Goal: Entertainment & Leisure: Consume media (video, audio)

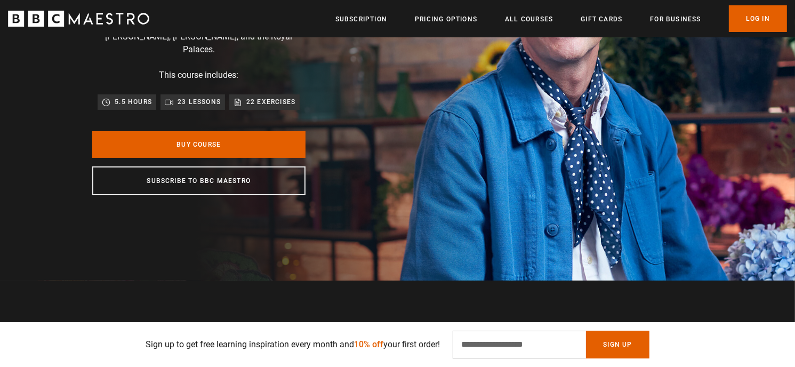
scroll to position [53, 0]
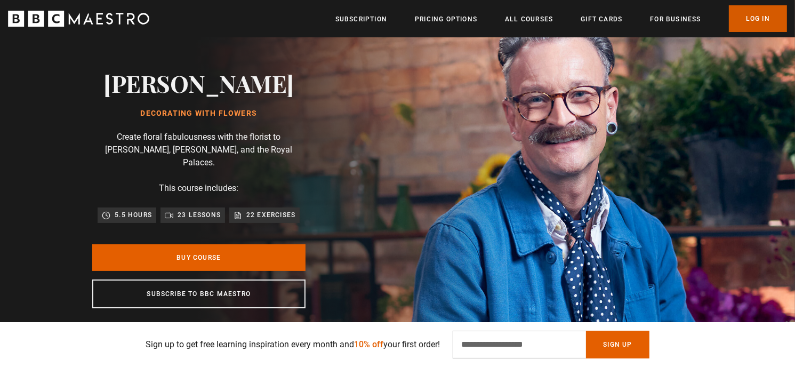
click at [738, 23] on link "Log In" at bounding box center [758, 18] width 58 height 27
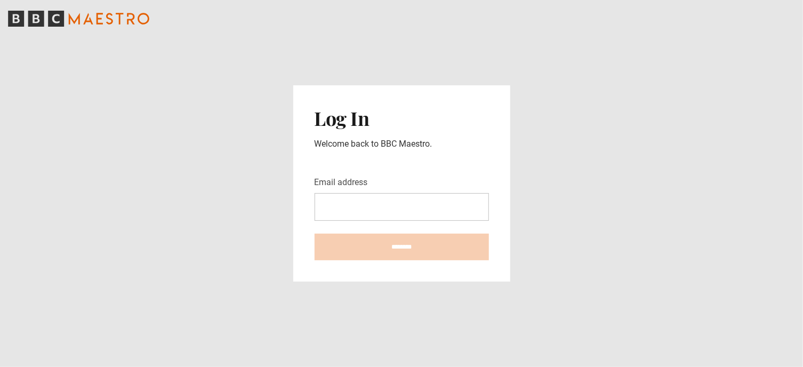
type input "**********"
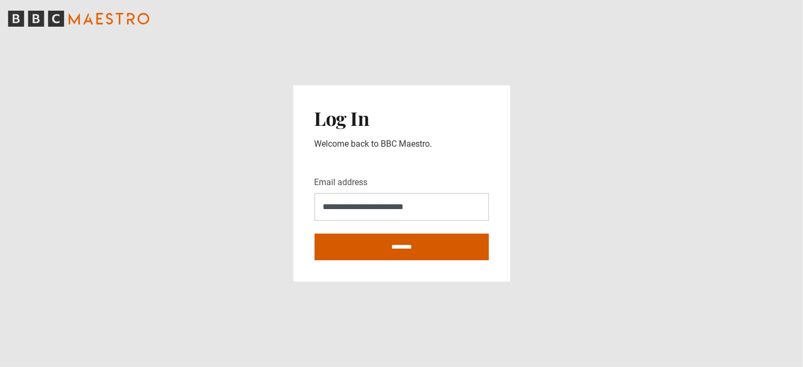
click at [407, 243] on input "********" at bounding box center [402, 247] width 174 height 27
type input "**********"
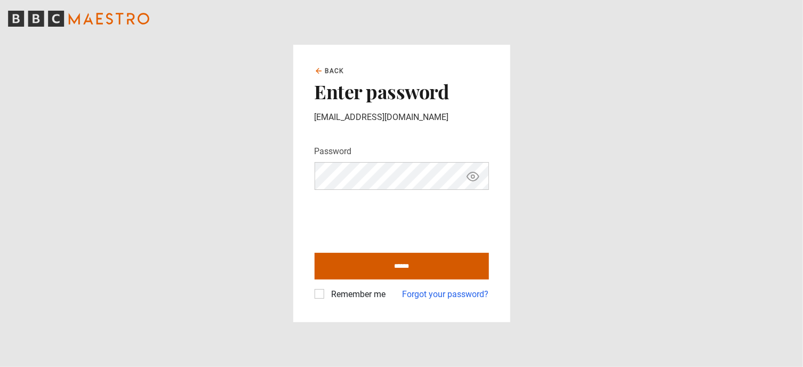
click at [403, 270] on input "******" at bounding box center [402, 266] width 174 height 27
type input "**********"
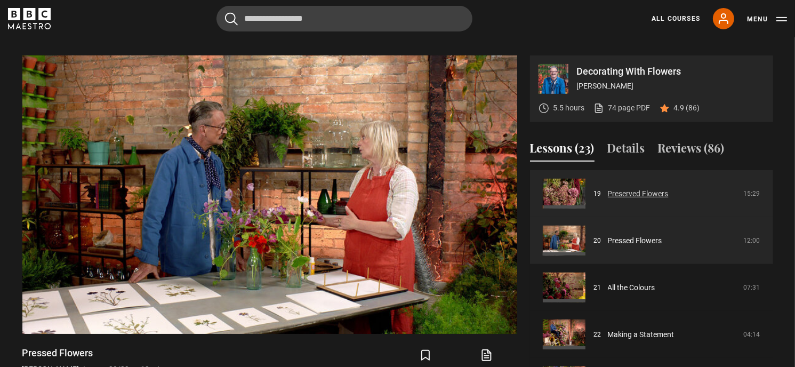
click at [644, 188] on link "Preserved Flowers" at bounding box center [638, 193] width 61 height 11
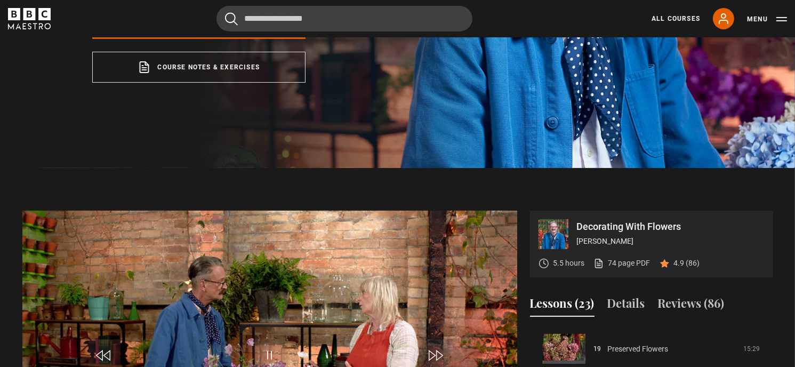
scroll to position [269, 0]
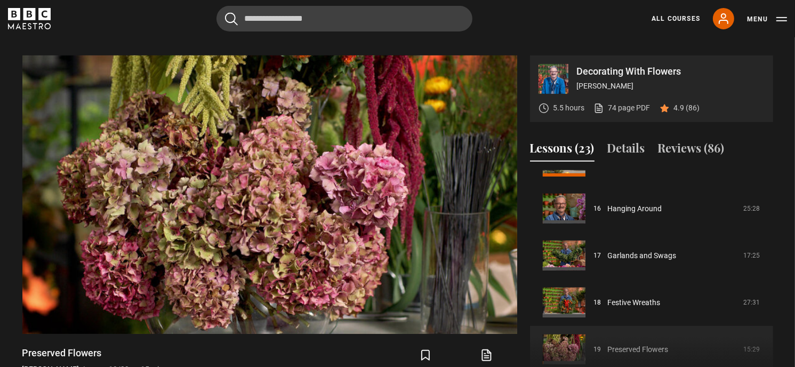
scroll to position [429, 0]
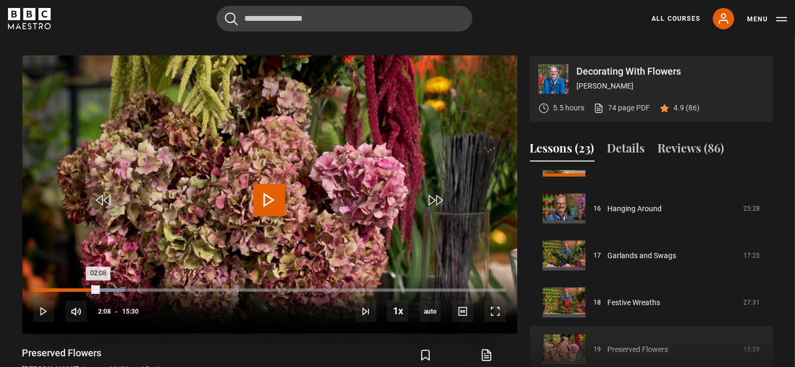
click at [98, 288] on div "Loaded : 19.35% 02:08 02:08" at bounding box center [269, 289] width 472 height 3
click at [107, 288] on div "Loaded : 21.51% 02:24 02:24" at bounding box center [269, 289] width 472 height 3
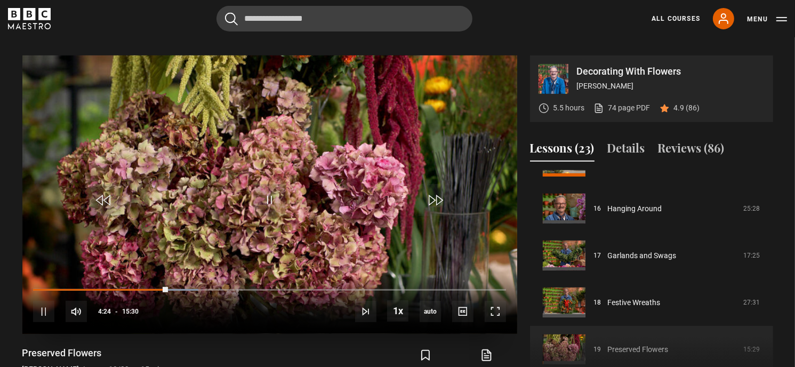
click at [173, 275] on div "10s Skip Back 10 seconds Pause 10s Skip Forward 10 seconds Loaded : 34.95% 04:2…" at bounding box center [269, 304] width 495 height 59
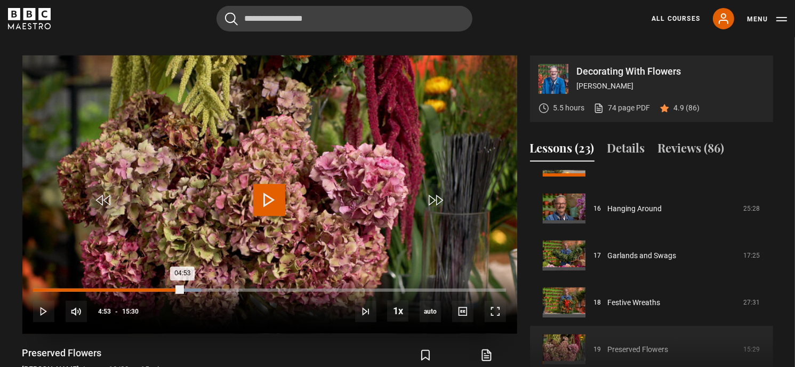
click at [182, 288] on div "Loaded : 35.48% 04:52 04:53" at bounding box center [269, 289] width 472 height 3
click at [192, 288] on div "Loaded : 38.71% 05:13 05:13" at bounding box center [269, 289] width 472 height 3
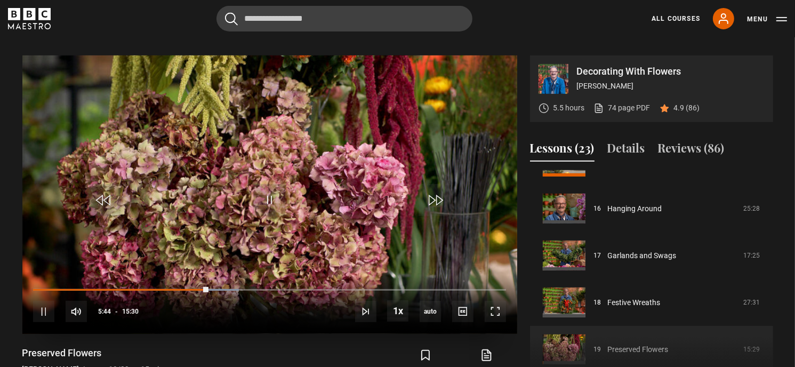
click at [213, 275] on div "10s Skip Back 10 seconds Pause 10s Skip Forward 10 seconds Loaded : 43.55% 05:4…" at bounding box center [269, 304] width 495 height 59
click at [213, 275] on div "10s Skip Back 10 seconds Pause 10s Skip Forward 10 seconds Loaded : 44.09% 05:4…" at bounding box center [269, 304] width 495 height 59
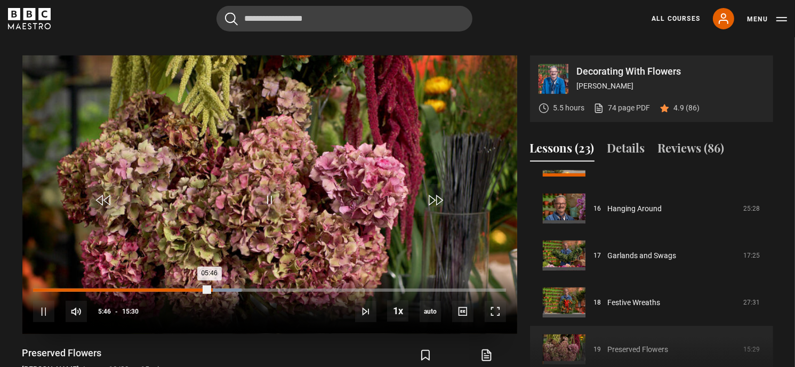
click at [209, 288] on div "05:46" at bounding box center [121, 289] width 176 height 3
click at [216, 288] on div "Loaded : 44.62% 06:00 05:51" at bounding box center [269, 289] width 472 height 3
click at [223, 288] on div "Loaded : 45.70% 06:14 06:14" at bounding box center [269, 289] width 472 height 3
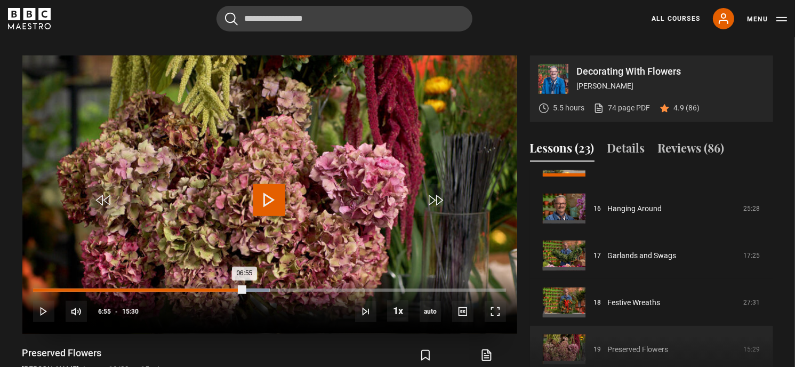
click at [244, 288] on div "Loaded : 50.00% 06:55 06:55" at bounding box center [269, 289] width 472 height 3
click at [254, 288] on div "Loaded : 52.15% 07:15 07:01" at bounding box center [269, 289] width 472 height 3
click at [263, 288] on div "Loaded : 54.30% 07:32 07:20" at bounding box center [269, 289] width 472 height 3
click at [283, 288] on div "Loaded : 58.06% 08:12 08:12" at bounding box center [269, 289] width 472 height 3
click at [310, 288] on div "Loaded : 63.98% 09:05 09:05" at bounding box center [269, 289] width 472 height 3
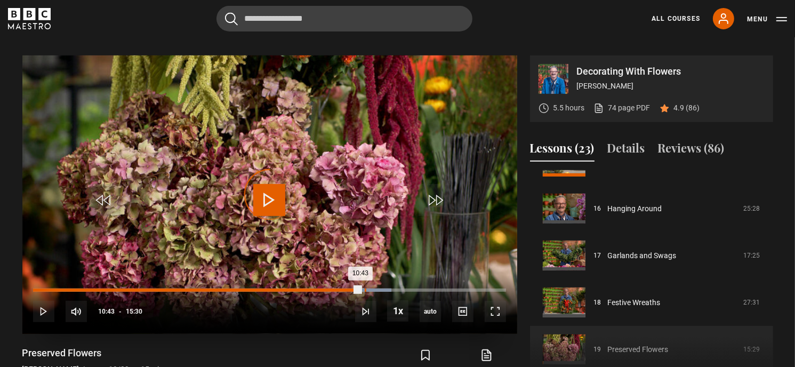
click at [365, 288] on div "Loaded : 75.81% 10:52 10:43" at bounding box center [269, 289] width 472 height 3
click at [385, 288] on div "Loaded : 80.11% 11:32 11:32" at bounding box center [269, 289] width 472 height 3
click at [392, 288] on div "Loaded : 81.72% 11:45 11:46" at bounding box center [269, 289] width 472 height 3
click at [408, 288] on div "Loaded : 84.95% 12:16 12:17" at bounding box center [269, 289] width 472 height 3
click at [414, 288] on div "Loaded : 86.56% 12:29 12:29" at bounding box center [269, 289] width 472 height 3
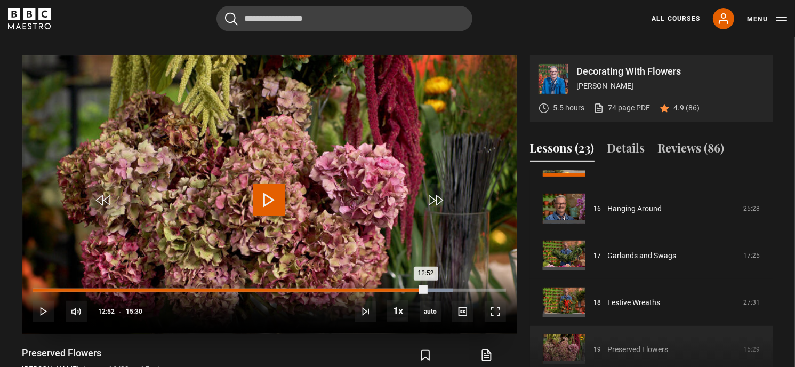
click at [425, 288] on div "Loaded : 88.71% 12:51 12:52" at bounding box center [269, 289] width 472 height 3
click at [435, 288] on div "Loaded : 90.86% 13:11 13:11" at bounding box center [269, 289] width 472 height 3
click at [442, 288] on div "Loaded : 91.94% 13:25 13:25" at bounding box center [269, 289] width 472 height 3
click at [453, 288] on div "Loaded : 94.09% 13:48 13:34" at bounding box center [269, 289] width 472 height 3
click at [479, 288] on div "Loaded : 100.00% 14:34 14:38" at bounding box center [269, 289] width 472 height 3
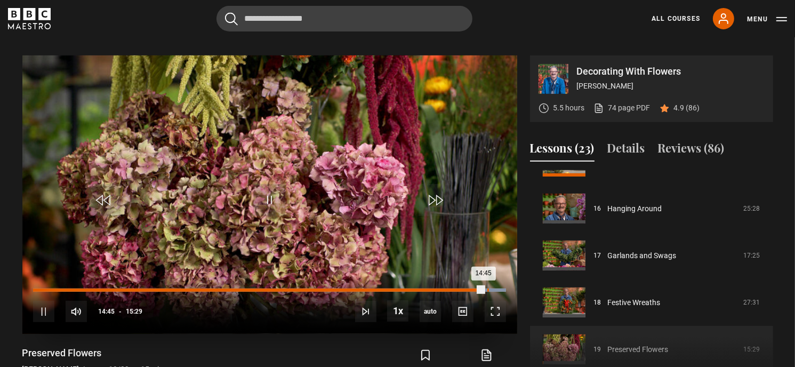
click at [487, 288] on div "Loaded : 100.00% 14:53 14:45" at bounding box center [269, 289] width 472 height 3
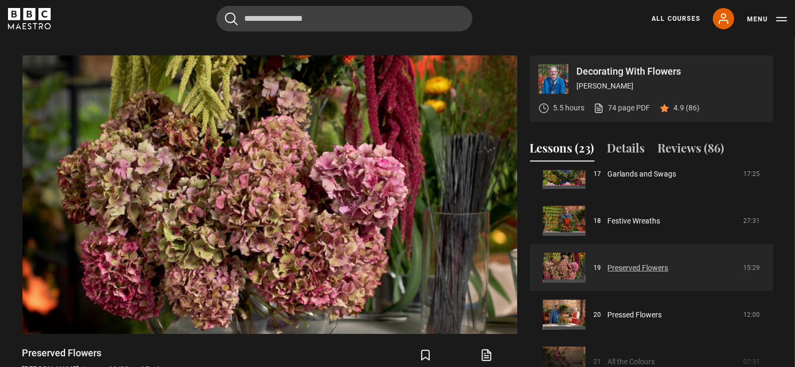
scroll to position [842, 0]
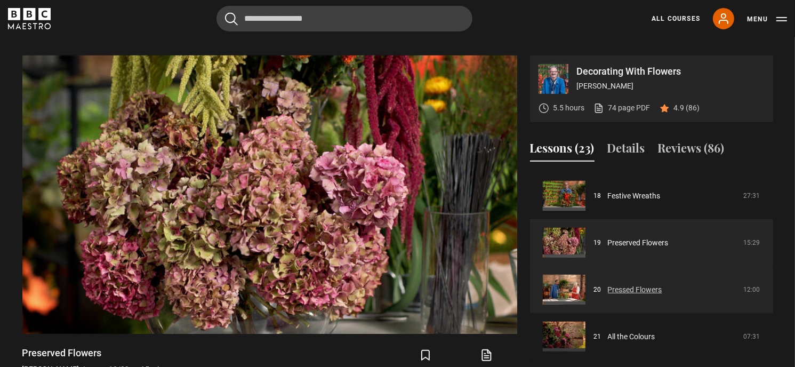
click at [621, 284] on link "Pressed Flowers" at bounding box center [635, 289] width 54 height 11
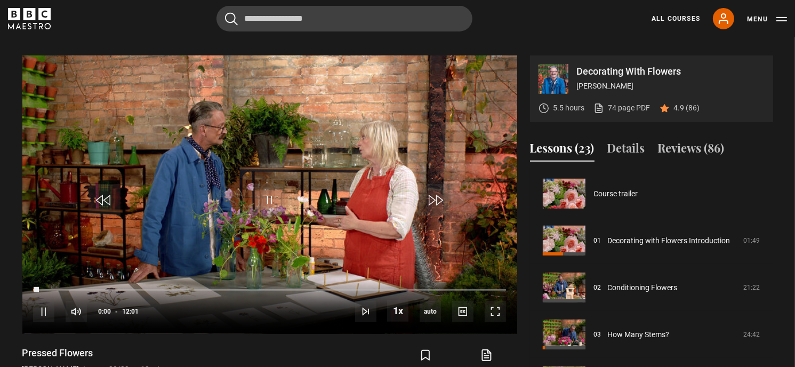
scroll to position [891, 0]
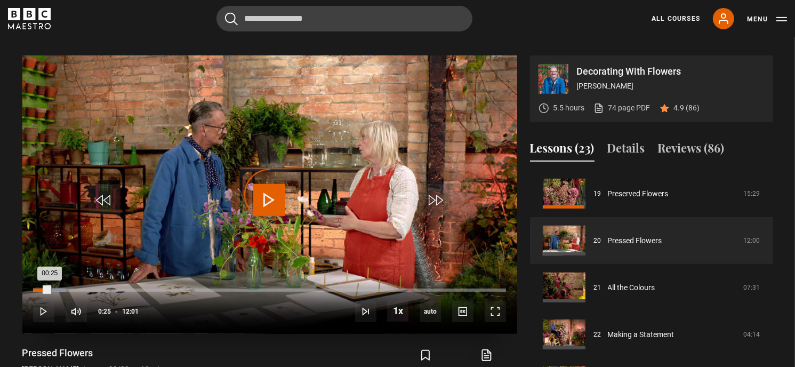
click at [50, 288] on div "Loaded : 6.93% 00:26 00:25" at bounding box center [269, 289] width 472 height 3
click at [60, 288] on div "Loaded : 13.18% 00:42 00:41" at bounding box center [269, 289] width 472 height 3
click at [73, 288] on div "Progress Bar" at bounding box center [72, 289] width 59 height 3
click at [83, 288] on div "Loaded : 17.34% 01:16 01:16" at bounding box center [269, 289] width 472 height 3
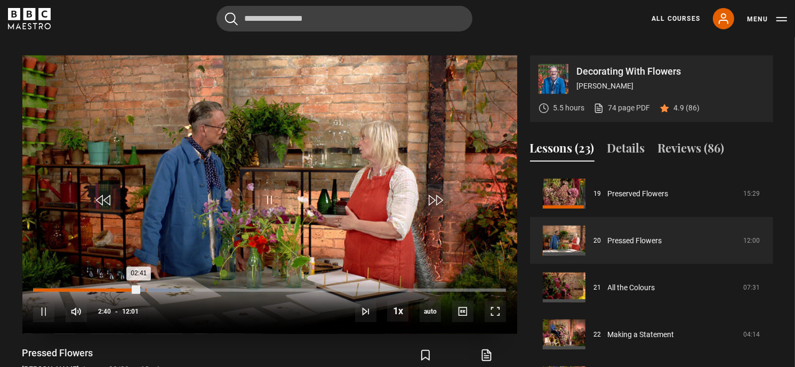
click at [145, 288] on div "Loaded : 31.21% 02:50 02:41" at bounding box center [269, 289] width 472 height 3
click at [154, 288] on div "Loaded : 33.29% 03:04 02:57" at bounding box center [269, 289] width 472 height 3
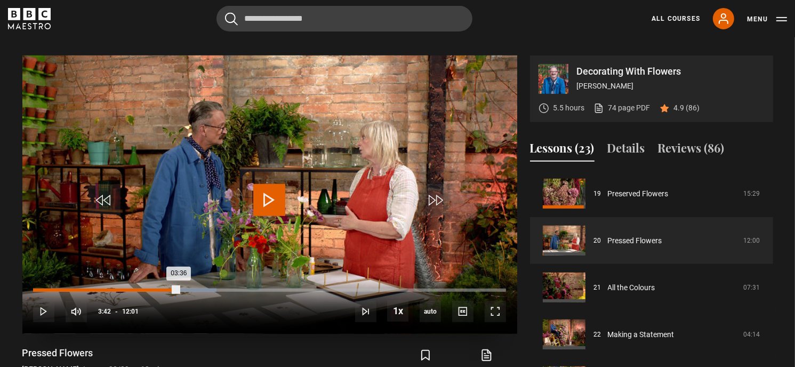
click at [179, 288] on div "Loaded : 38.83% 03:42 03:36" at bounding box center [269, 289] width 472 height 3
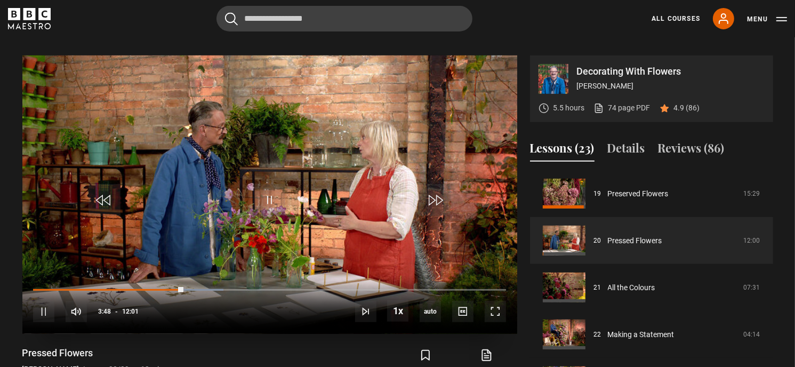
click at [187, 277] on div "10s Skip Back 10 seconds Pause 10s Skip Forward 10 seconds Loaded : 40.22% 03:4…" at bounding box center [269, 304] width 495 height 59
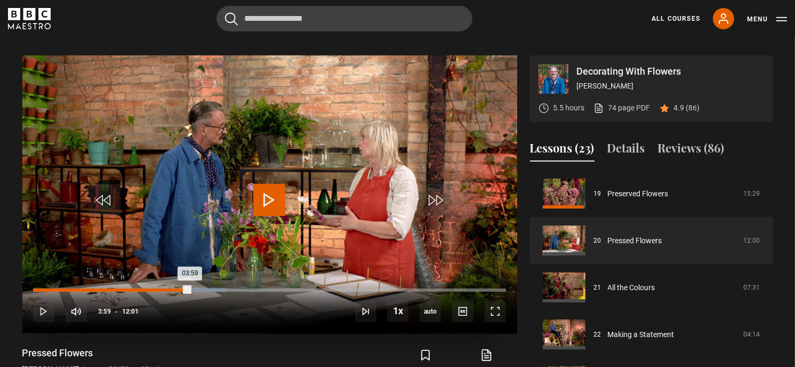
click at [190, 288] on div "Loaded : 40.92% 03:59 03:59" at bounding box center [269, 289] width 472 height 3
click at [198, 288] on div "Loaded : 42.30% 04:12 04:12" at bounding box center [269, 289] width 472 height 3
click at [208, 288] on div "Loaded : 43.69% 04:26 04:14" at bounding box center [269, 289] width 472 height 3
click at [243, 288] on div "Loaded : 52.01% 05:19 05:20" at bounding box center [269, 289] width 472 height 3
click at [255, 288] on div "Loaded : 54.79% 05:38 05:39" at bounding box center [269, 289] width 472 height 3
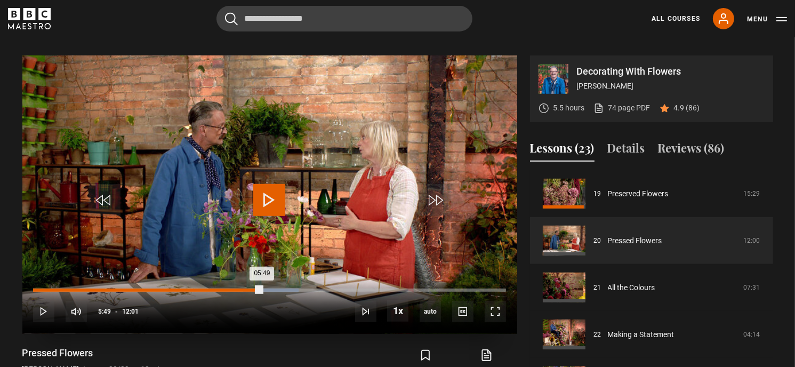
click at [262, 288] on div "Loaded : 56.17% 05:49 05:49" at bounding box center [269, 289] width 472 height 3
click at [277, 288] on div "Loaded : 58.95% 06:12 06:12" at bounding box center [269, 289] width 472 height 3
click at [312, 288] on div "07:05" at bounding box center [172, 289] width 279 height 3
click at [317, 288] on div "Loaded : 67.96% 07:12 07:12" at bounding box center [269, 289] width 472 height 3
click at [336, 288] on div "Loaded : 71.43% 07:41 07:42" at bounding box center [269, 289] width 472 height 3
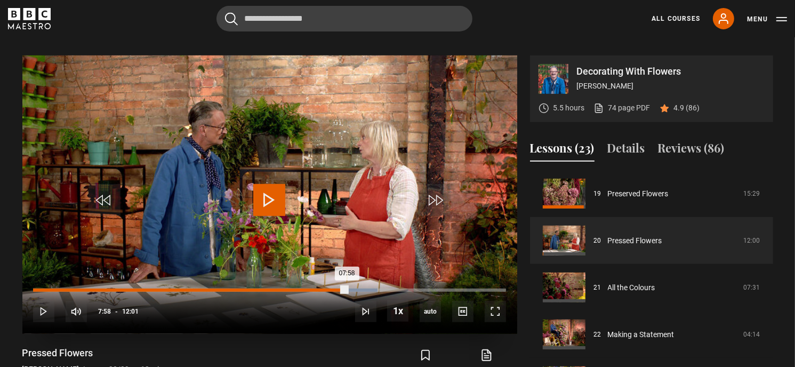
click at [347, 288] on div "Loaded : 72.82% 07:58 07:58" at bounding box center [269, 289] width 472 height 3
click at [355, 288] on div "Loaded : 75.59% 08:11 08:11" at bounding box center [269, 289] width 472 height 3
click at [385, 288] on div "Loaded : 82.52% 08:57 08:57" at bounding box center [269, 289] width 472 height 3
click at [391, 288] on div "Loaded : 83.91% 09:06 09:06" at bounding box center [269, 289] width 472 height 3
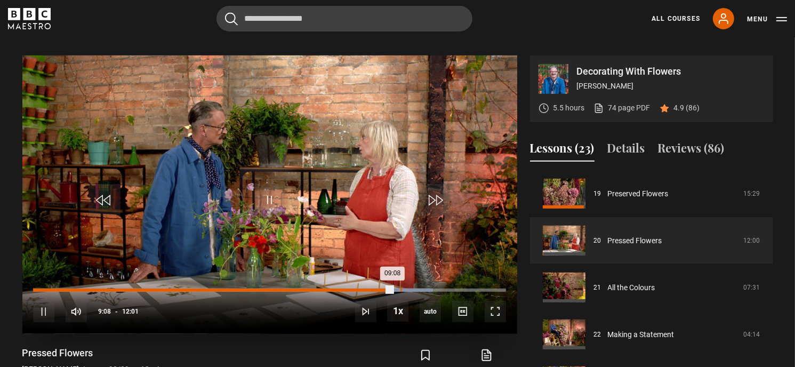
click at [399, 288] on div "Loaded : 84.60% 09:20 09:08" at bounding box center [269, 289] width 472 height 3
click at [407, 288] on div "Loaded : 86.69% 09:29 09:22" at bounding box center [269, 289] width 472 height 3
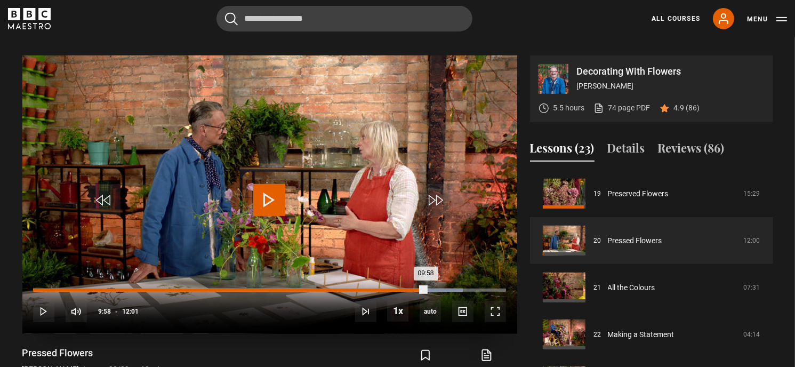
click at [425, 288] on div "Loaded : 90.85% 09:58 09:58" at bounding box center [269, 289] width 472 height 3
click at [432, 288] on div "Loaded : 92.23% 10:00 10:08" at bounding box center [269, 289] width 472 height 3
click at [440, 288] on div "Loaded : 92.93% 10:21 10:21" at bounding box center [269, 289] width 472 height 3
click at [450, 288] on div "Loaded : 95.01% 10:33 10:23" at bounding box center [269, 289] width 472 height 3
click at [465, 288] on div "Loaded : 97.09% 10:56 10:59" at bounding box center [269, 289] width 472 height 3
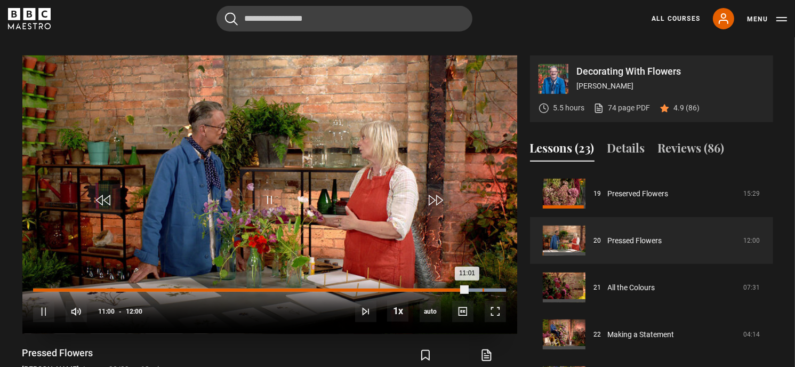
click at [482, 288] on div "Loaded : 100.00% 11:25 11:01" at bounding box center [269, 289] width 472 height 3
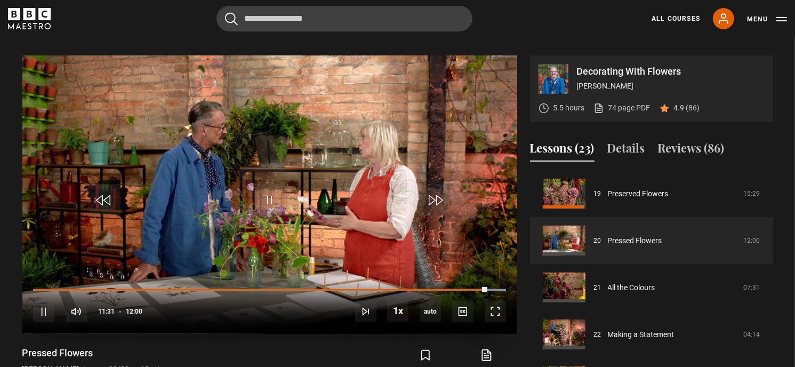
click at [493, 277] on div "10s Skip Back 10 seconds Pause 10s Skip Forward 10 seconds Loaded : 100.00% 11:…" at bounding box center [269, 304] width 495 height 59
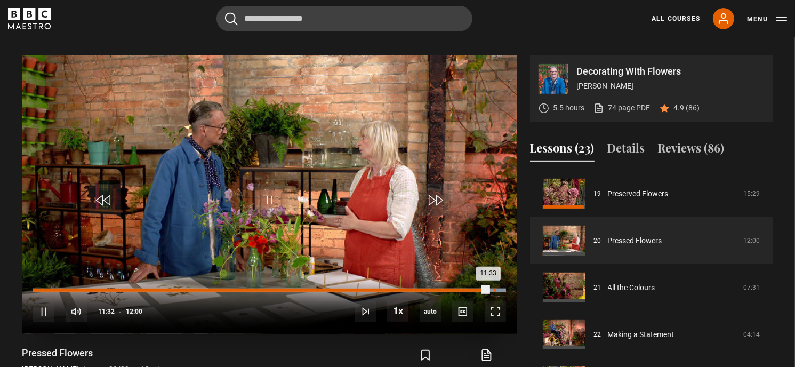
click at [494, 288] on div "Loaded : 100.00% 11:42 11:33" at bounding box center [269, 289] width 472 height 3
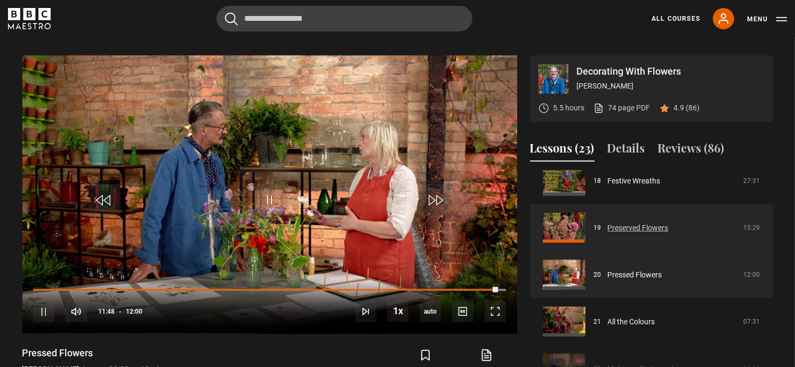
scroll to position [785, 0]
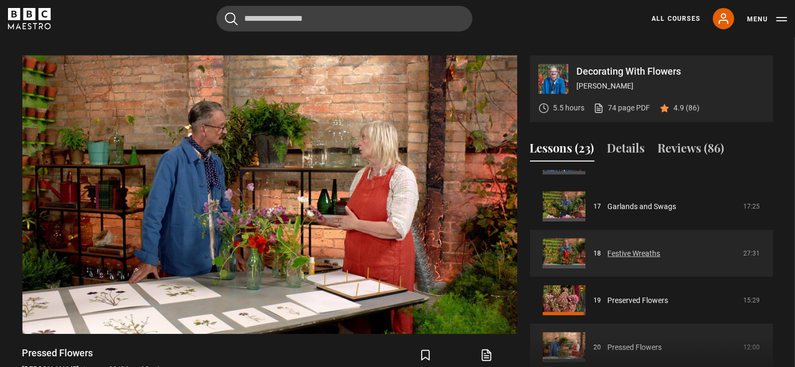
click at [621, 248] on link "Festive Wreaths" at bounding box center [634, 253] width 53 height 11
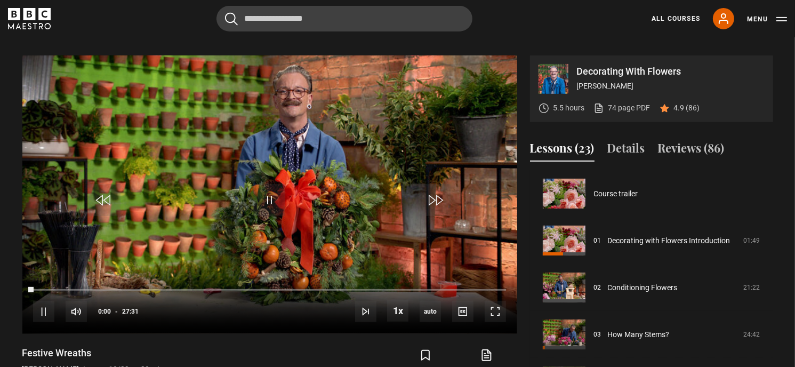
scroll to position [798, 0]
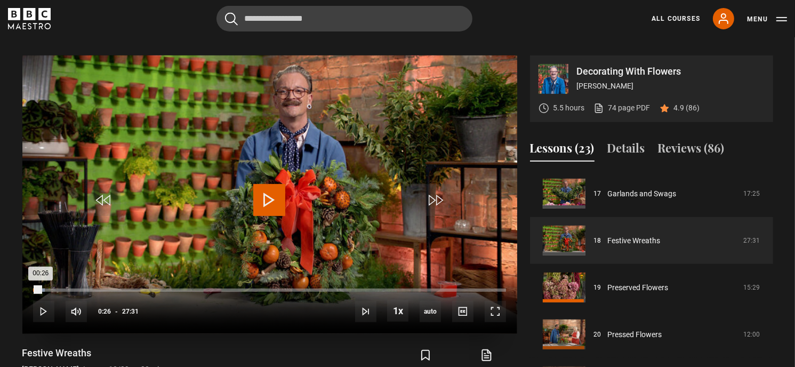
click at [41, 288] on div "Loaded : 2.42% 00:24 00:26" at bounding box center [269, 289] width 472 height 3
click at [54, 288] on div "Loaded : 5.45% 01:12 01:12" at bounding box center [269, 289] width 472 height 3
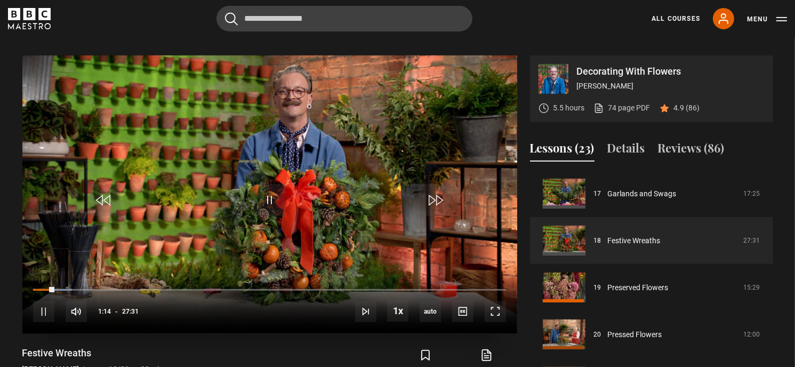
click at [68, 278] on div "10s Skip Back 10 seconds Pause 10s Skip Forward 10 seconds Loaded : 8.18% 01:31…" at bounding box center [269, 304] width 495 height 59
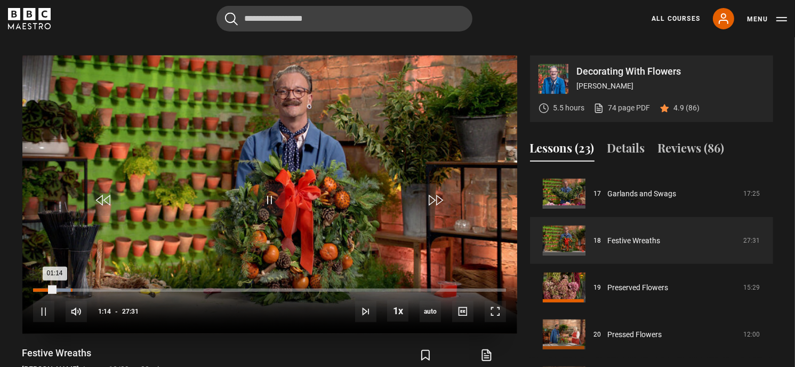
click at [71, 288] on div "Loaded : 8.18% 02:12 01:14" at bounding box center [269, 289] width 472 height 3
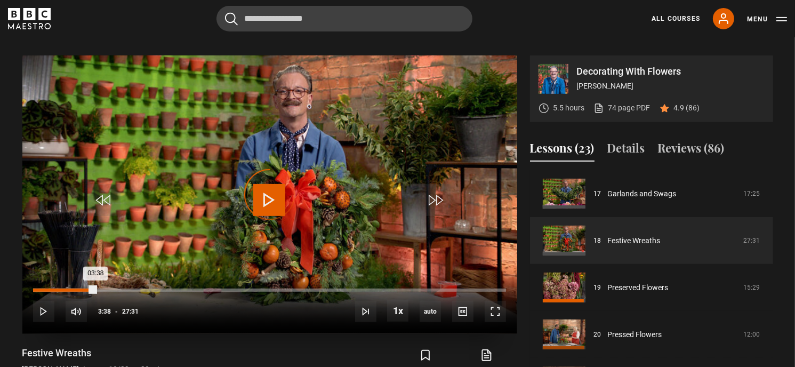
click at [95, 288] on div "Loaded : 10.30% 03:38 03:38" at bounding box center [269, 289] width 472 height 3
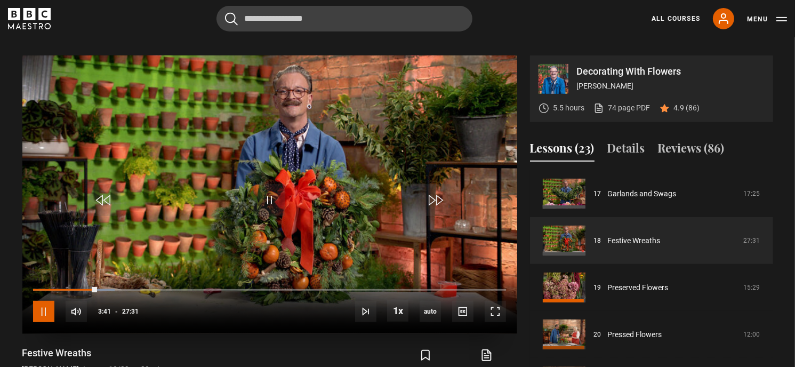
click at [47, 302] on span "Video Player" at bounding box center [43, 311] width 21 height 21
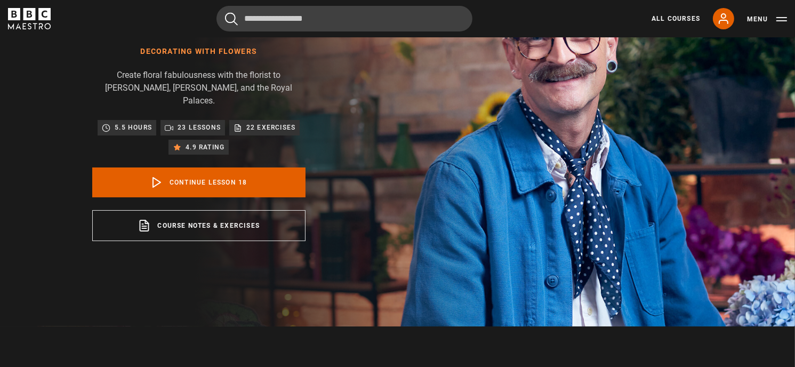
scroll to position [108, 0]
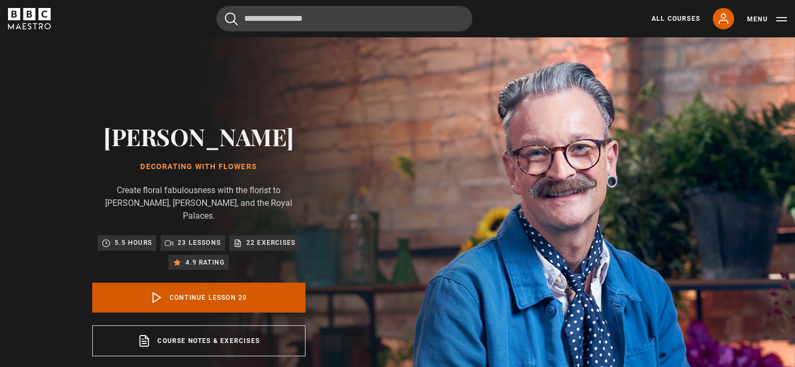
scroll to position [891, 0]
click at [208, 285] on link "Continue lesson 20" at bounding box center [198, 298] width 213 height 30
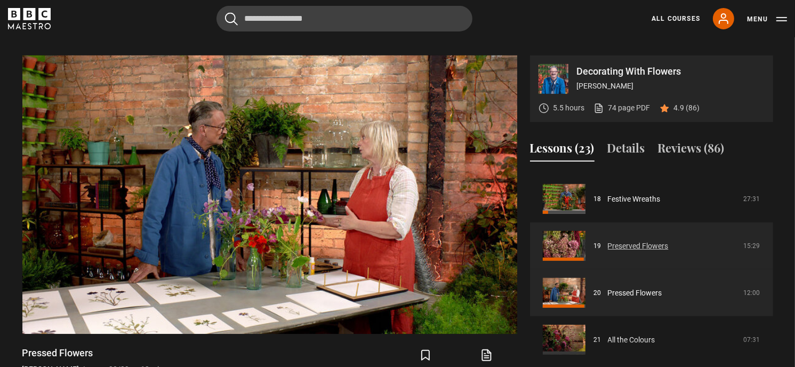
scroll to position [838, 0]
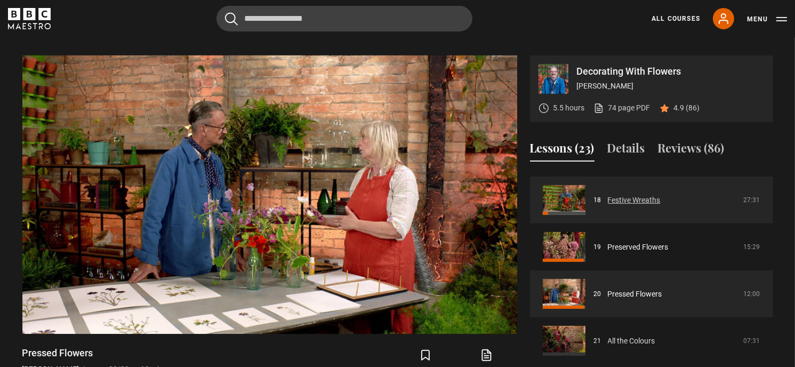
click at [633, 195] on link "Festive Wreaths" at bounding box center [634, 200] width 53 height 11
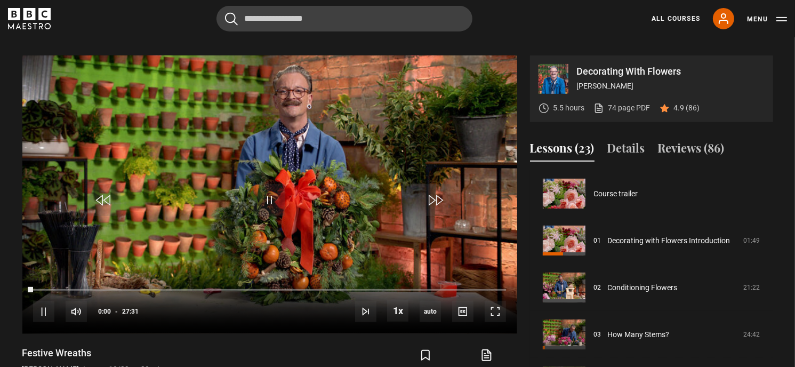
scroll to position [798, 0]
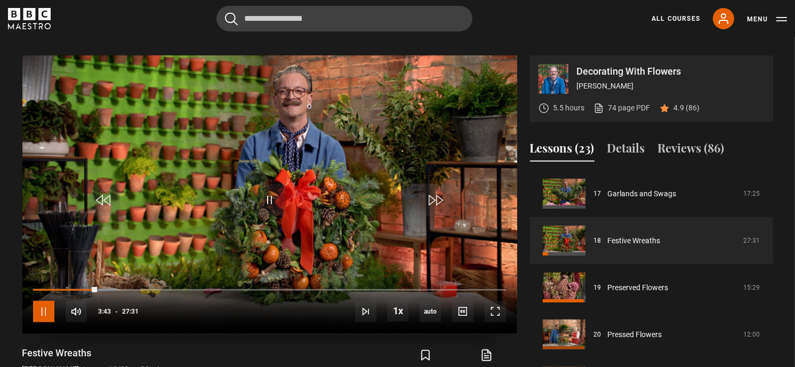
click at [43, 301] on span "Video Player" at bounding box center [43, 311] width 21 height 21
